Goal: Task Accomplishment & Management: Use online tool/utility

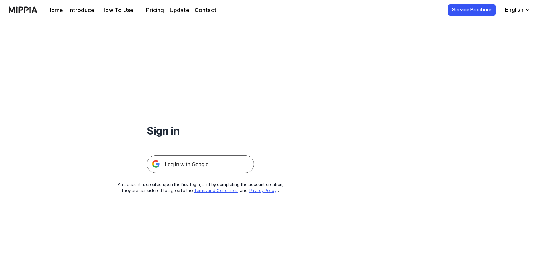
click at [202, 168] on img at bounding box center [200, 164] width 107 height 18
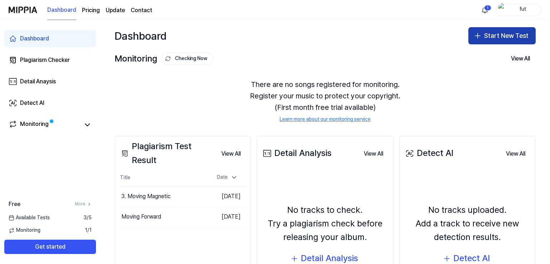
click at [496, 40] on button "Start New Test" at bounding box center [501, 35] width 67 height 17
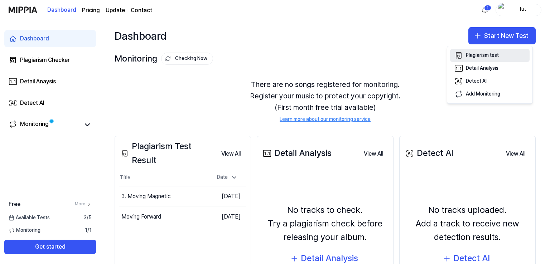
click at [484, 57] on div "Plagiarism test" at bounding box center [482, 55] width 33 height 7
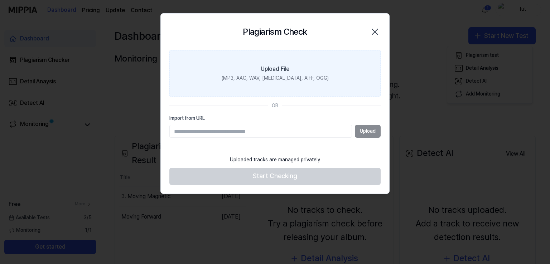
click at [270, 76] on div "(MP3, AAC, WAV, [MEDICAL_DATA], AIFF, OGG)" at bounding box center [274, 78] width 107 height 7
click at [0, 0] on input "Upload File (MP3, AAC, WAV, [MEDICAL_DATA], AIFF, OGG)" at bounding box center [0, 0] width 0 height 0
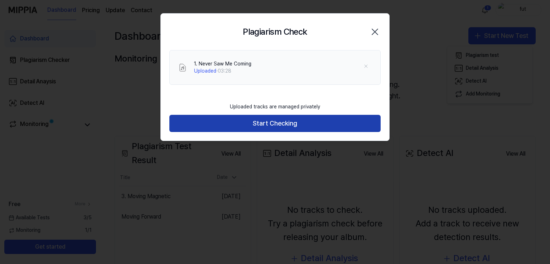
click at [257, 124] on button "Start Checking" at bounding box center [274, 123] width 211 height 17
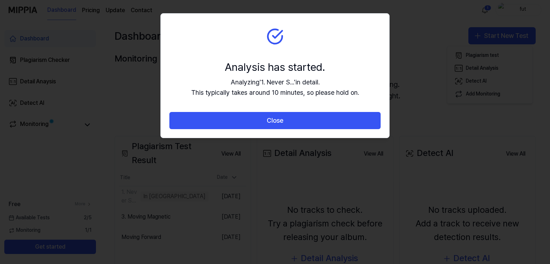
click at [257, 124] on button "Close" at bounding box center [274, 120] width 211 height 17
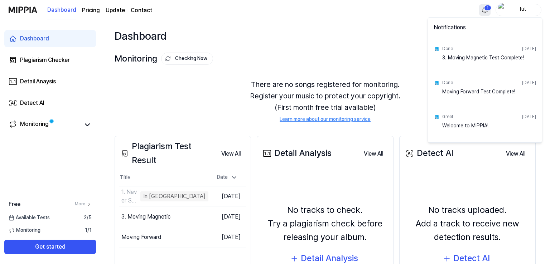
click at [487, 9] on html "Dashboard Pricing Update Contact 1 fut Dashboard Plagiarism Checker Detail Anay…" at bounding box center [275, 132] width 550 height 264
click at [487, 9] on html "Dashboard Pricing Update Contact fut Dashboard Plagiarism Checker Detail Anaysi…" at bounding box center [275, 132] width 550 height 264
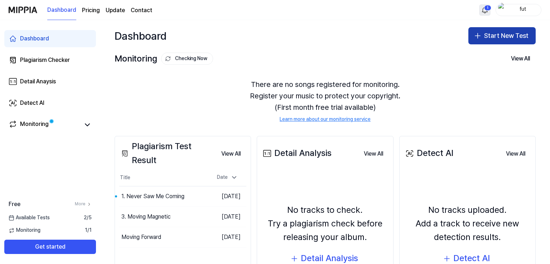
click at [492, 30] on button "Start New Test" at bounding box center [501, 35] width 67 height 17
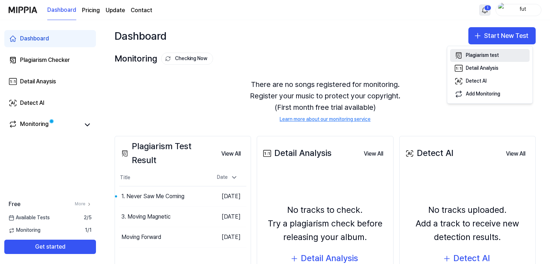
click at [477, 55] on div "Plagiarism test" at bounding box center [482, 55] width 33 height 7
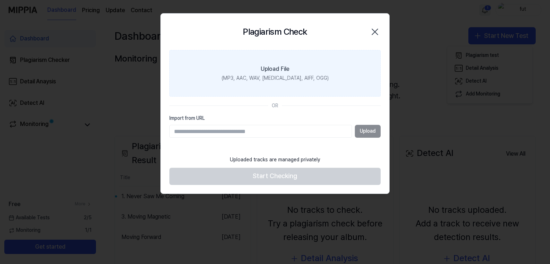
click at [276, 82] on label "Upload File (MP3, AAC, WAV, [MEDICAL_DATA], AIFF, OGG)" at bounding box center [274, 73] width 211 height 47
click at [0, 0] on input "Upload File (MP3, AAC, WAV, [MEDICAL_DATA], AIFF, OGG)" at bounding box center [0, 0] width 0 height 0
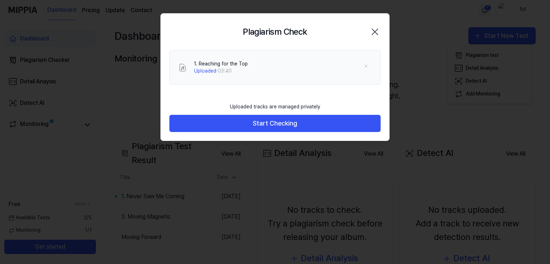
click at [206, 130] on button "Start Checking" at bounding box center [274, 123] width 211 height 17
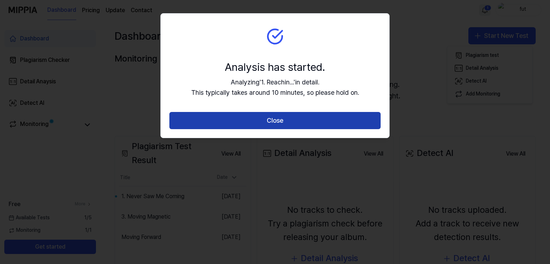
click at [270, 119] on button "Close" at bounding box center [274, 120] width 211 height 17
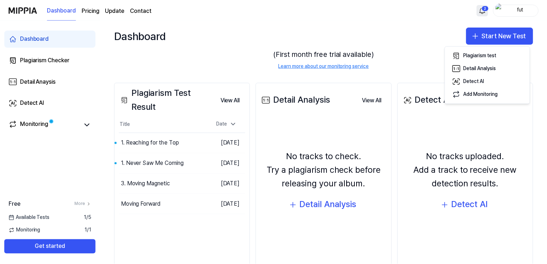
scroll to position [72, 0]
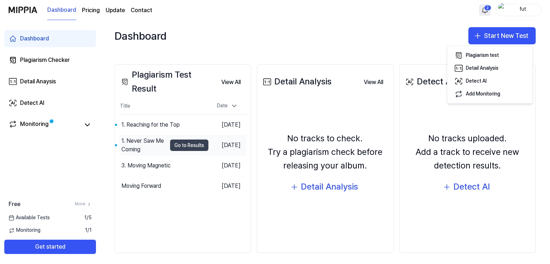
click at [170, 145] on button "Go to Results" at bounding box center [189, 145] width 38 height 11
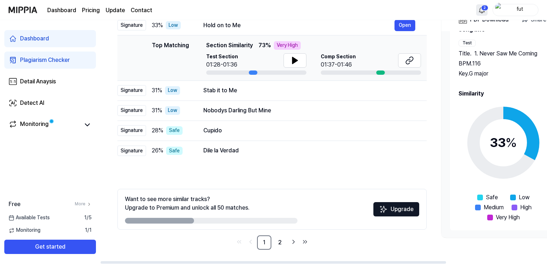
drag, startPoint x: 385, startPoint y: 260, endPoint x: 377, endPoint y: 252, distance: 11.1
click at [378, 261] on div at bounding box center [273, 262] width 345 height 3
click at [289, 62] on button at bounding box center [294, 60] width 23 height 14
click at [403, 62] on button at bounding box center [409, 60] width 23 height 14
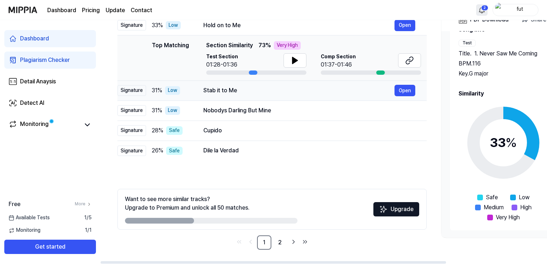
click at [263, 94] on div "Stab it to Me" at bounding box center [298, 90] width 191 height 9
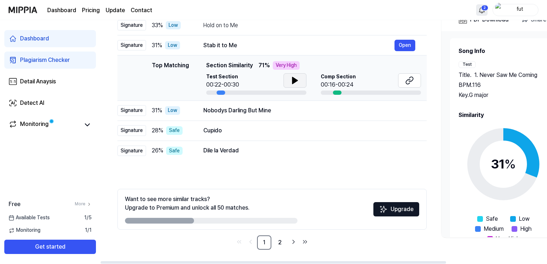
click at [291, 81] on icon at bounding box center [295, 80] width 9 height 9
click at [404, 77] on button at bounding box center [409, 80] width 23 height 14
click at [211, 115] on div "Nobodys Darling But Mine" at bounding box center [298, 110] width 191 height 9
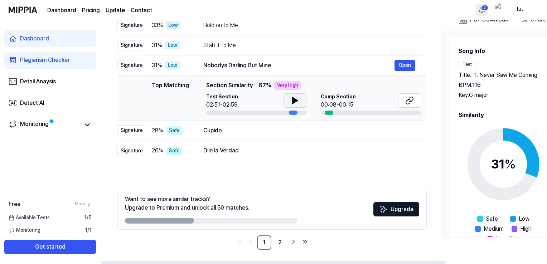
click at [291, 106] on button at bounding box center [294, 100] width 23 height 14
click at [401, 97] on button at bounding box center [409, 100] width 23 height 14
click at [234, 137] on td "Cupido Open" at bounding box center [309, 131] width 235 height 20
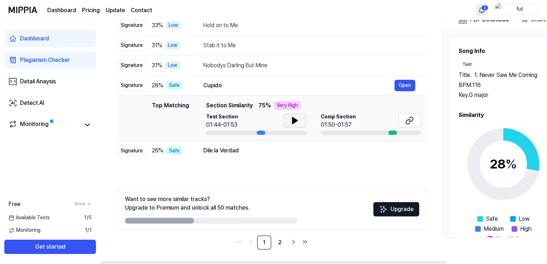
click at [292, 122] on icon at bounding box center [294, 120] width 5 height 6
click at [293, 122] on icon at bounding box center [293, 121] width 1 height 6
click at [404, 120] on button at bounding box center [409, 120] width 23 height 14
click at [245, 148] on div "Dile la Verdad" at bounding box center [298, 150] width 191 height 9
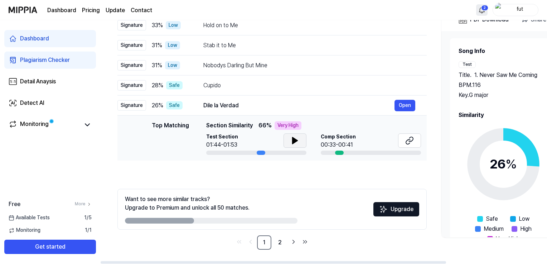
click at [296, 142] on icon at bounding box center [295, 140] width 9 height 9
click at [296, 142] on icon at bounding box center [296, 141] width 1 height 6
click at [401, 142] on button at bounding box center [409, 140] width 23 height 14
click at [277, 242] on link "2" at bounding box center [280, 242] width 14 height 14
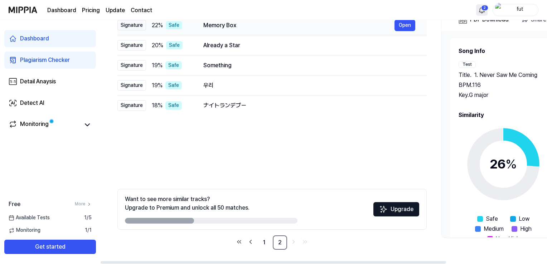
click at [215, 21] on div "Memory Box" at bounding box center [298, 25] width 191 height 9
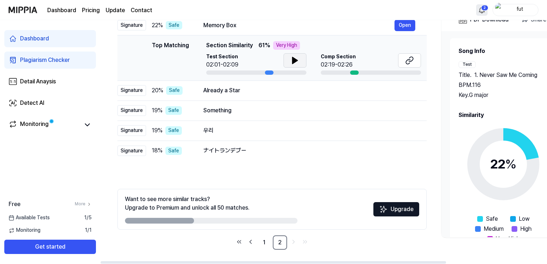
click at [296, 60] on icon at bounding box center [294, 60] width 5 height 6
click at [296, 60] on icon at bounding box center [296, 61] width 1 height 6
click at [405, 60] on icon at bounding box center [409, 60] width 9 height 9
click at [219, 97] on td "Already a Star Open" at bounding box center [309, 91] width 235 height 20
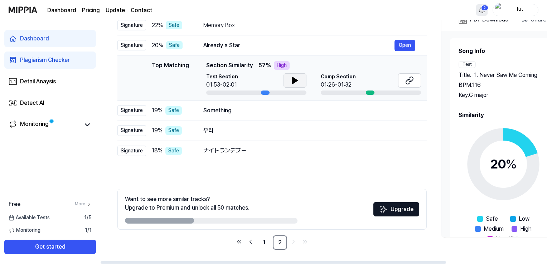
click at [291, 80] on icon at bounding box center [295, 80] width 9 height 9
click at [249, 49] on div "Already a Star" at bounding box center [298, 45] width 191 height 9
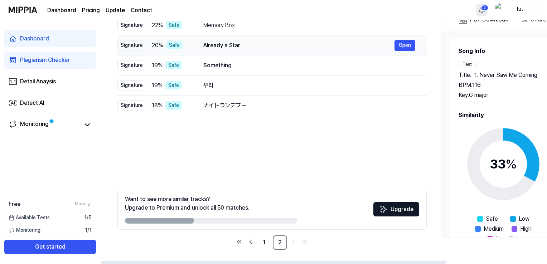
click at [214, 48] on div "Already a Star" at bounding box center [298, 45] width 191 height 9
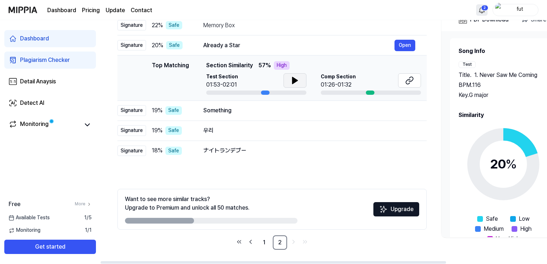
click at [293, 83] on icon at bounding box center [295, 80] width 9 height 9
click at [253, 107] on div "Something" at bounding box center [298, 110] width 191 height 9
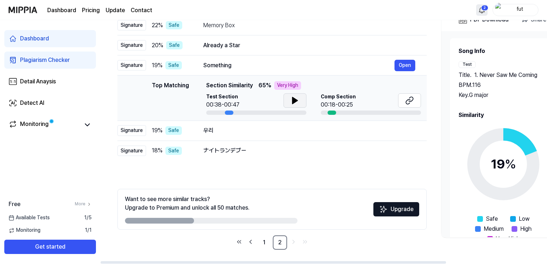
click at [292, 103] on icon at bounding box center [294, 100] width 5 height 6
click at [293, 103] on icon at bounding box center [293, 101] width 1 height 6
click at [399, 98] on button at bounding box center [409, 100] width 23 height 14
click at [229, 129] on div "우리" at bounding box center [298, 130] width 191 height 9
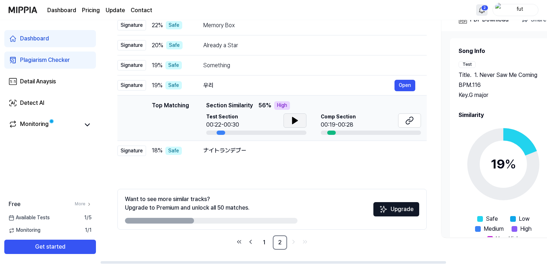
click at [302, 122] on button at bounding box center [294, 120] width 23 height 14
click at [406, 123] on icon at bounding box center [409, 120] width 9 height 9
click at [271, 150] on div "ナイトランデブー" at bounding box center [298, 150] width 191 height 9
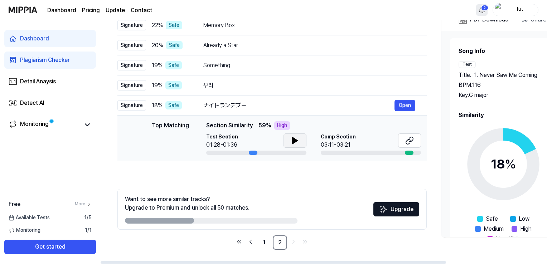
click at [300, 142] on button at bounding box center [294, 140] width 23 height 14
click at [405, 139] on icon at bounding box center [409, 140] width 9 height 9
click at [25, 9] on img at bounding box center [23, 10] width 29 height 20
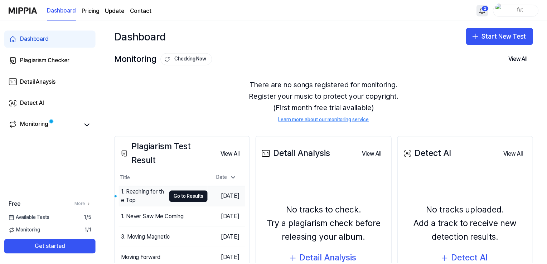
scroll to position [36, 0]
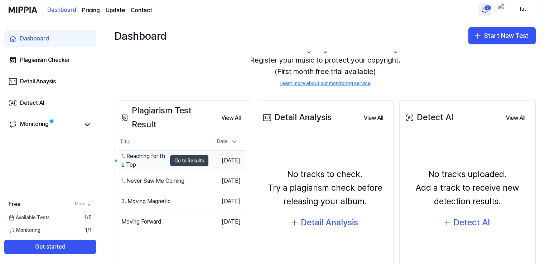
click at [176, 165] on button "Go to Results" at bounding box center [189, 160] width 38 height 11
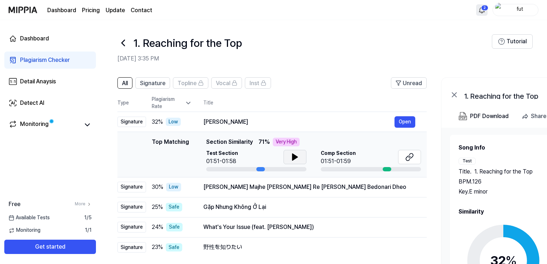
click at [292, 157] on icon at bounding box center [294, 157] width 5 height 6
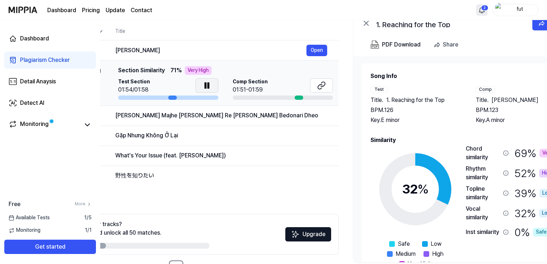
scroll to position [0, 130]
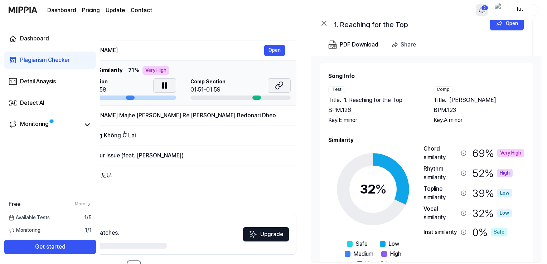
click at [279, 84] on icon at bounding box center [278, 86] width 4 height 5
click at [176, 116] on div "[PERSON_NAME] Majhe [PERSON_NAME] Re [PERSON_NAME] Bedonari Dheo" at bounding box center [168, 115] width 191 height 9
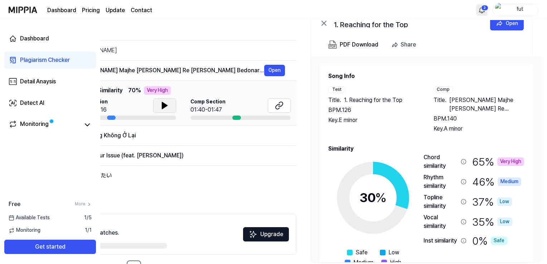
click at [169, 103] on button at bounding box center [164, 105] width 23 height 14
click at [288, 107] on button at bounding box center [279, 105] width 23 height 14
click at [125, 135] on div "Gặp Nhưng Không Ở Lại" at bounding box center [168, 135] width 191 height 9
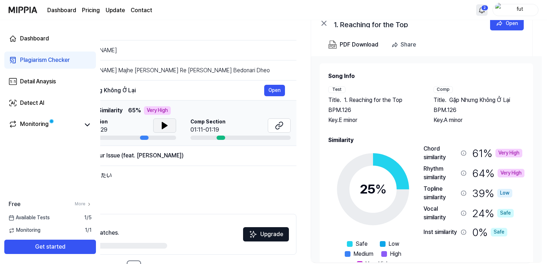
click at [169, 127] on button at bounding box center [164, 125] width 23 height 14
click at [277, 123] on icon at bounding box center [279, 125] width 9 height 9
click at [165, 123] on icon at bounding box center [165, 126] width 1 height 6
click at [153, 154] on div "What's Your Issue (feat. [PERSON_NAME])" at bounding box center [168, 155] width 191 height 9
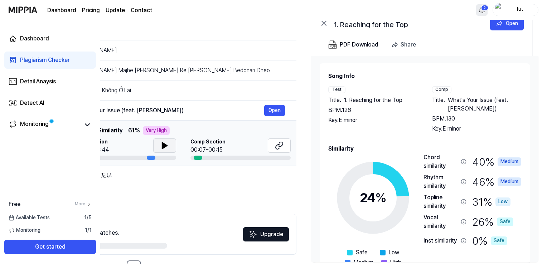
click at [175, 145] on button at bounding box center [164, 145] width 23 height 14
click at [272, 145] on button at bounding box center [279, 145] width 23 height 14
click at [162, 179] on div "野性を知りたい" at bounding box center [168, 175] width 191 height 9
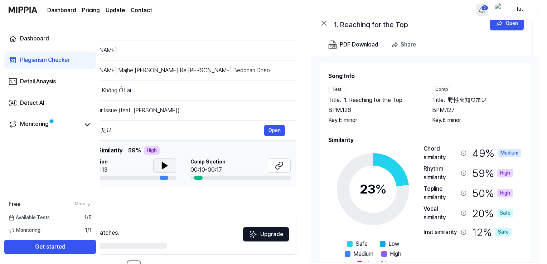
click at [167, 165] on icon at bounding box center [164, 165] width 9 height 9
click at [275, 165] on icon at bounding box center [279, 165] width 9 height 9
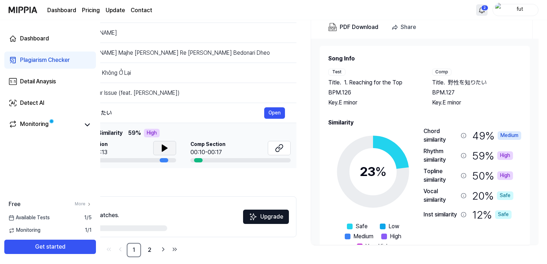
scroll to position [97, 0]
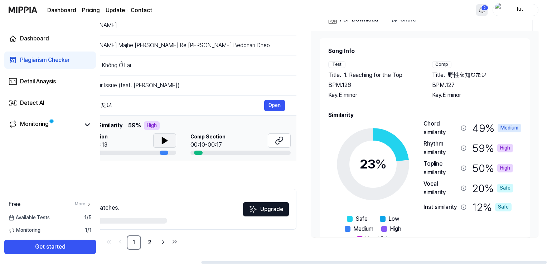
click at [166, 165] on div "All Signature Topline Vocal Inst Unread All Signature Topline Vocal Inst Type P…" at bounding box center [141, 115] width 309 height 269
click at [150, 240] on link "2" at bounding box center [149, 242] width 14 height 14
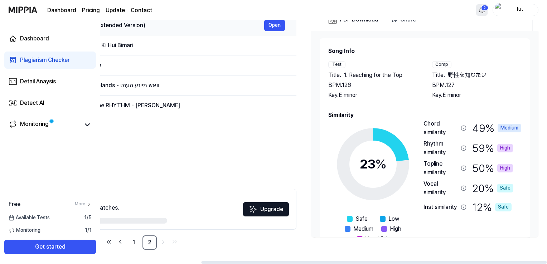
click at [151, 29] on div "Feelings (Extended Version)" at bounding box center [168, 25] width 191 height 9
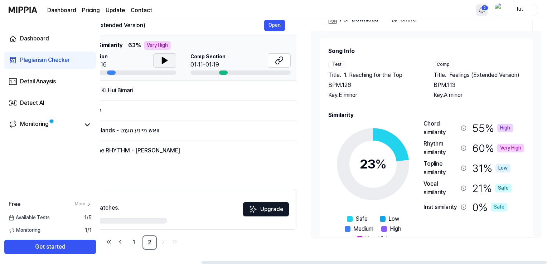
click at [160, 63] on icon at bounding box center [164, 60] width 9 height 9
click at [279, 62] on icon at bounding box center [280, 59] width 4 height 5
click at [155, 85] on div "Mohabbat Ki Hui Bimari Open" at bounding box center [179, 90] width 212 height 11
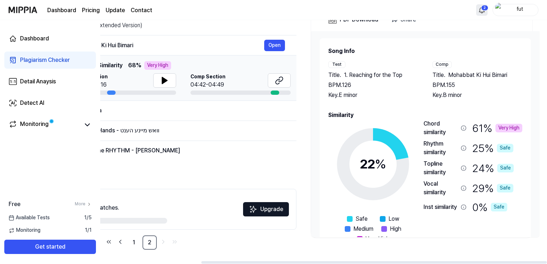
click at [176, 81] on div "Test Section 01:09-01:16 Comp Section 04:42-04:49" at bounding box center [183, 83] width 215 height 21
click at [170, 82] on button at bounding box center [164, 80] width 23 height 14
click at [279, 81] on icon at bounding box center [280, 79] width 4 height 5
click at [164, 111] on div "A Nova Era" at bounding box center [168, 110] width 191 height 9
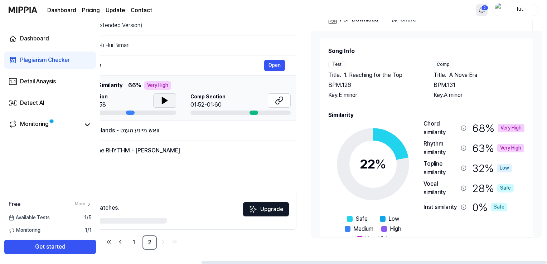
click at [172, 98] on button at bounding box center [164, 100] width 23 height 14
click at [273, 99] on button at bounding box center [279, 100] width 23 height 14
click at [176, 128] on div "Wash My Hands - וואש מיינע הענט" at bounding box center [168, 130] width 191 height 9
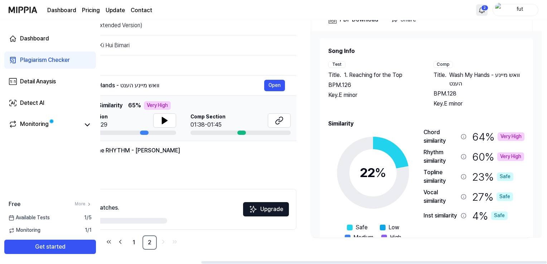
click at [177, 121] on div "Test Section 02:21-02:29 Comp Section 01:38-01:45" at bounding box center [183, 123] width 215 height 21
click at [174, 121] on button at bounding box center [164, 120] width 23 height 14
click at [281, 123] on icon at bounding box center [279, 120] width 9 height 9
click at [174, 151] on div "Slave to the RHYTHM - [PERSON_NAME]" at bounding box center [168, 150] width 191 height 9
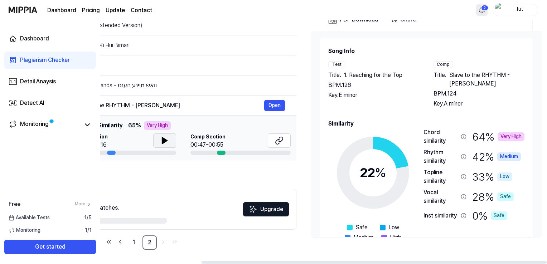
click at [165, 142] on icon at bounding box center [164, 140] width 9 height 9
click at [159, 145] on button at bounding box center [164, 140] width 23 height 14
click at [270, 138] on button at bounding box center [279, 140] width 23 height 14
